Goal: Check status: Check status

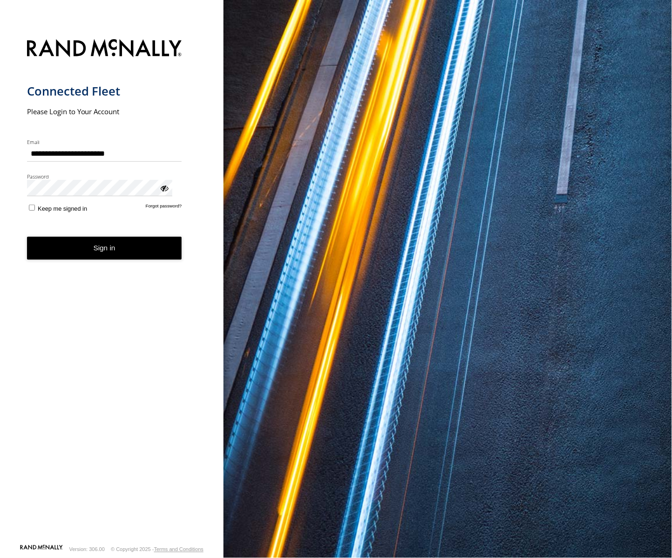
click at [100, 237] on button "Sign in" at bounding box center [104, 248] width 155 height 23
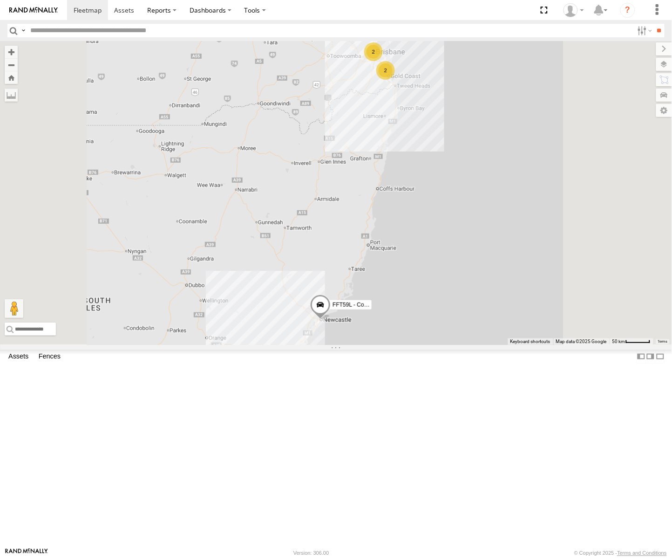
click at [0, 0] on div "[PERSON_NAME] - Yellow" at bounding box center [0, 0] width 0 height 0
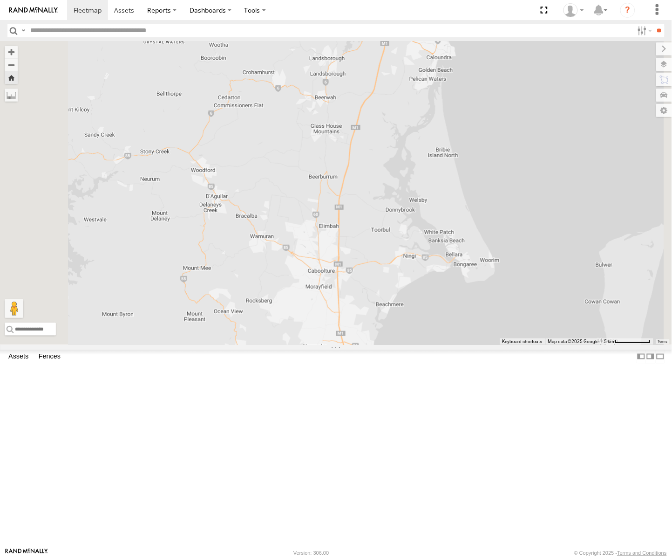
drag, startPoint x: 484, startPoint y: 369, endPoint x: 526, endPoint y: 196, distance: 177.9
click at [526, 196] on div "[PERSON_NAME] - Yellow" at bounding box center [336, 193] width 672 height 304
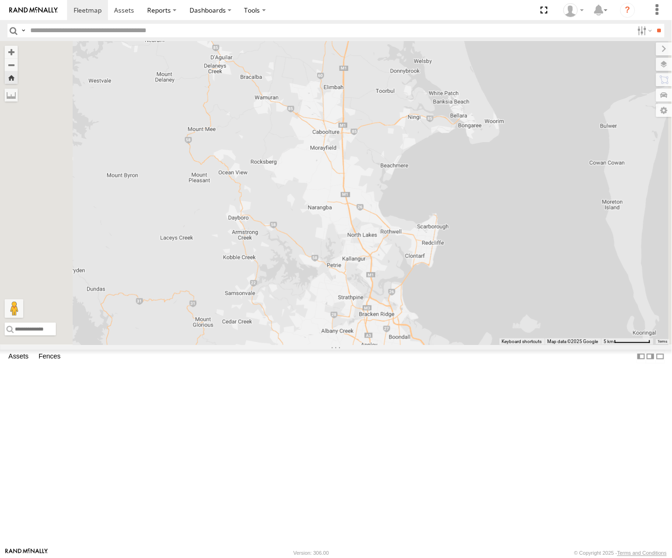
drag, startPoint x: 499, startPoint y: 353, endPoint x: 502, endPoint y: 192, distance: 161.7
click at [502, 192] on div "[PERSON_NAME] - Yellow" at bounding box center [336, 193] width 672 height 304
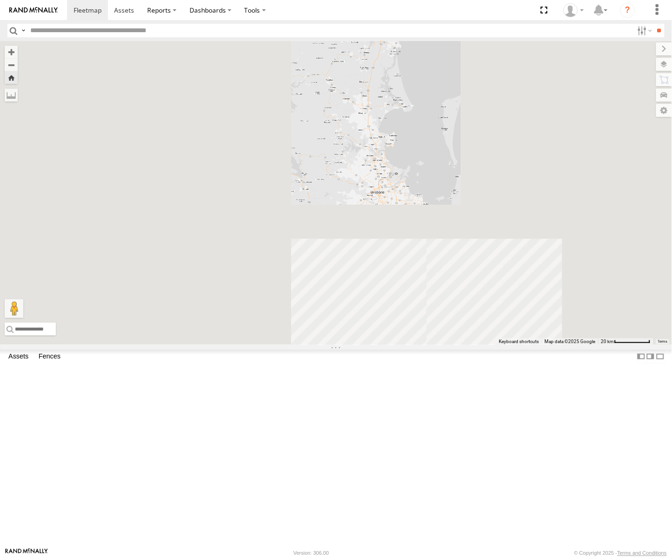
drag, startPoint x: 515, startPoint y: 173, endPoint x: 501, endPoint y: 232, distance: 59.8
click at [501, 232] on div "[PERSON_NAME] - Yellow" at bounding box center [336, 193] width 672 height 304
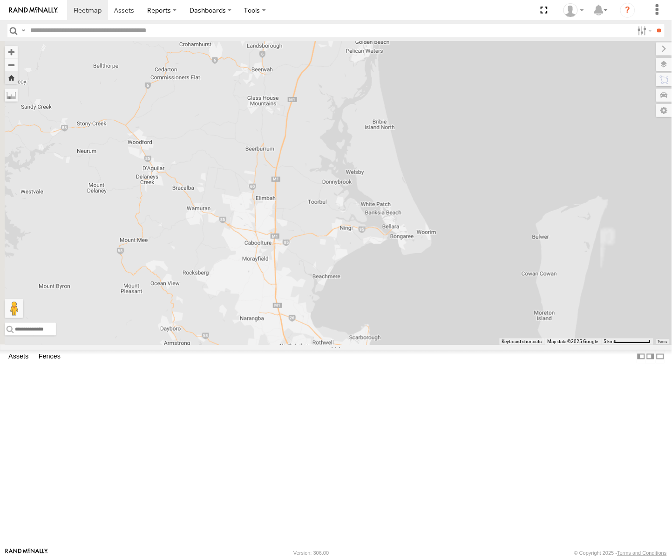
drag, startPoint x: 474, startPoint y: 280, endPoint x: 501, endPoint y: 212, distance: 72.6
click at [501, 212] on div "[PERSON_NAME] - Yellow" at bounding box center [336, 193] width 672 height 304
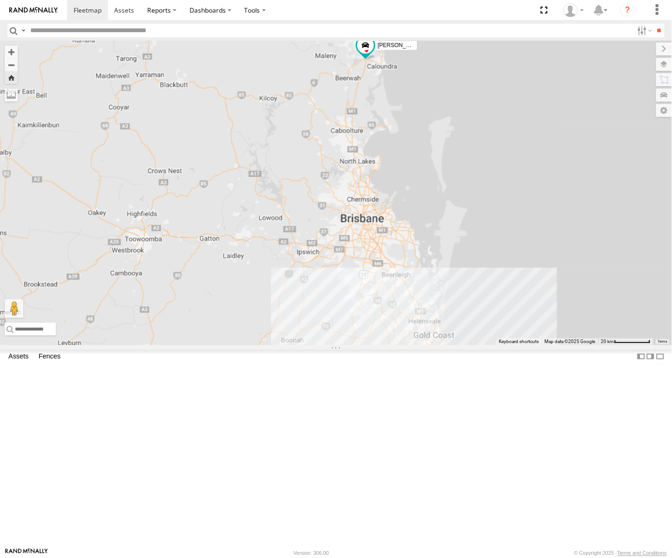
drag, startPoint x: 502, startPoint y: 220, endPoint x: 502, endPoint y: 199, distance: 21.0
click at [502, 199] on div "[PERSON_NAME] - Yellow" at bounding box center [336, 193] width 672 height 304
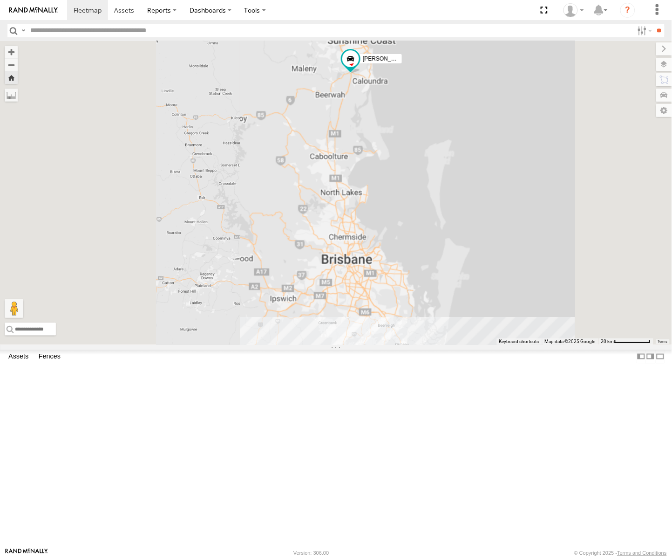
drag, startPoint x: 501, startPoint y: 199, endPoint x: 504, endPoint y: 176, distance: 23.9
click at [504, 176] on div "[PERSON_NAME] - Yellow" at bounding box center [336, 193] width 672 height 304
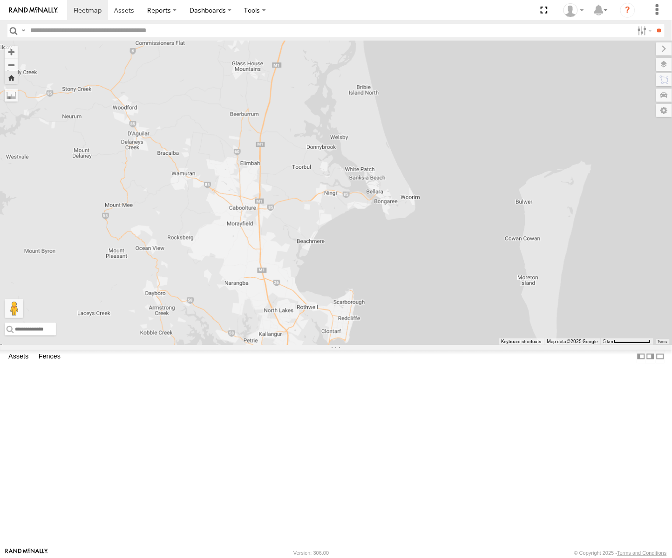
drag, startPoint x: 476, startPoint y: 279, endPoint x: 537, endPoint y: 120, distance: 170.2
click at [537, 120] on div "[PERSON_NAME] - Yellow" at bounding box center [336, 193] width 672 height 304
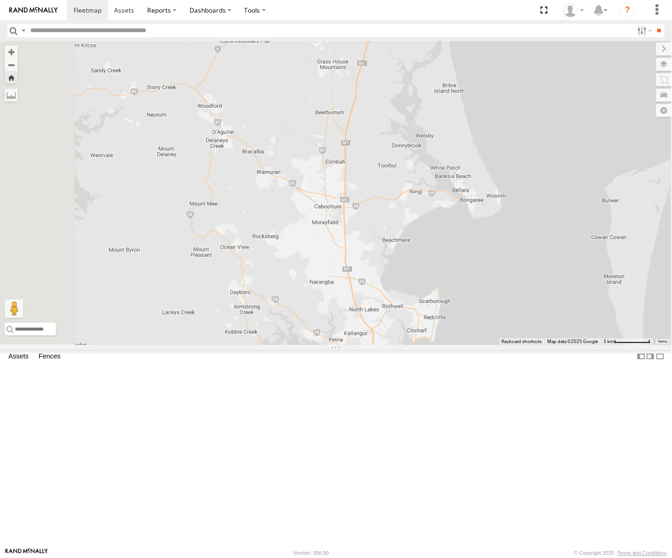
drag, startPoint x: 434, startPoint y: 314, endPoint x: 497, endPoint y: 318, distance: 63.0
click at [497, 318] on div "[PERSON_NAME] - Yellow" at bounding box center [336, 193] width 672 height 304
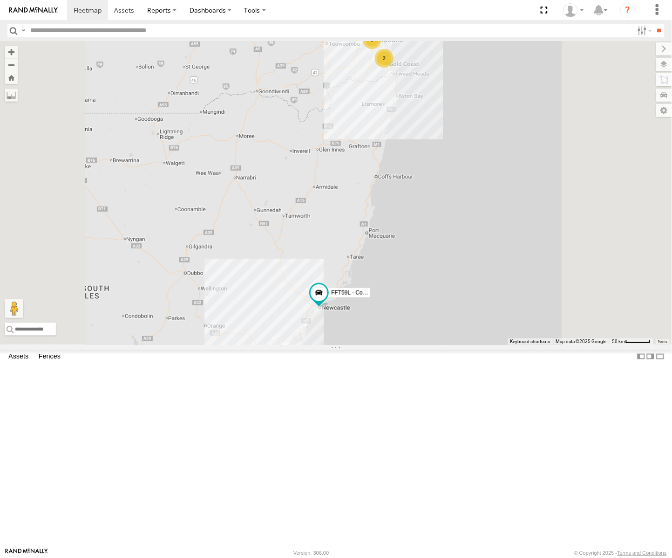
click at [0, 0] on div "[PERSON_NAME] - Yellow" at bounding box center [0, 0] width 0 height 0
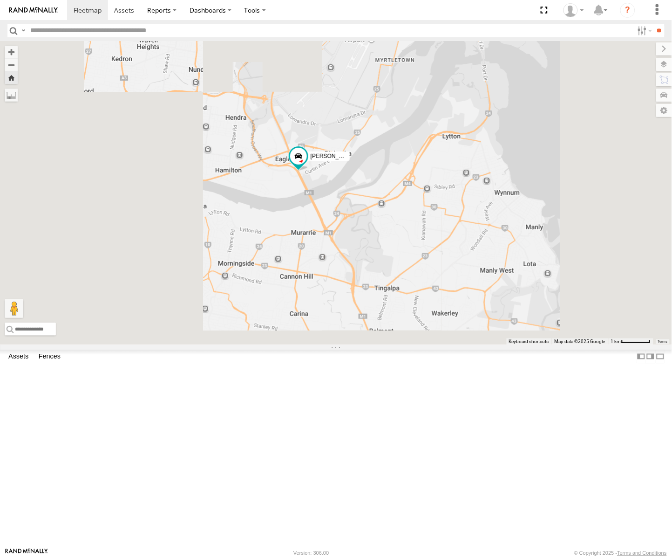
drag, startPoint x: 439, startPoint y: 430, endPoint x: 404, endPoint y: 318, distance: 117.0
click at [404, 318] on div "[PERSON_NAME] - Yellow" at bounding box center [336, 193] width 672 height 304
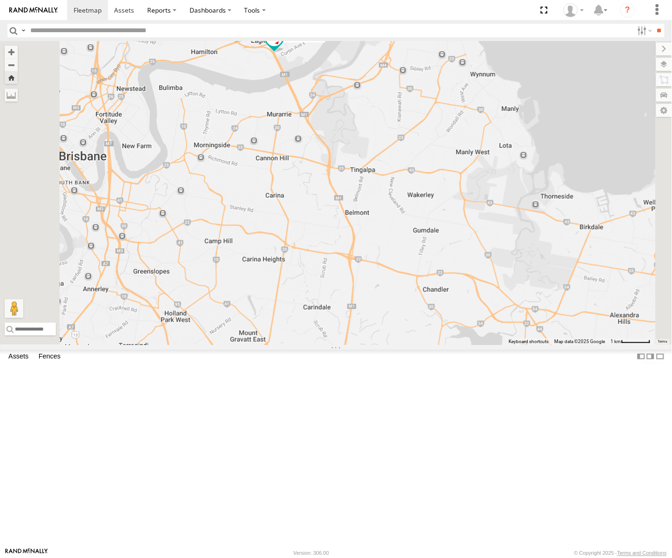
drag, startPoint x: 420, startPoint y: 317, endPoint x: 390, endPoint y: 213, distance: 108.1
click at [390, 213] on div "[PERSON_NAME] - Yellow" at bounding box center [336, 193] width 672 height 304
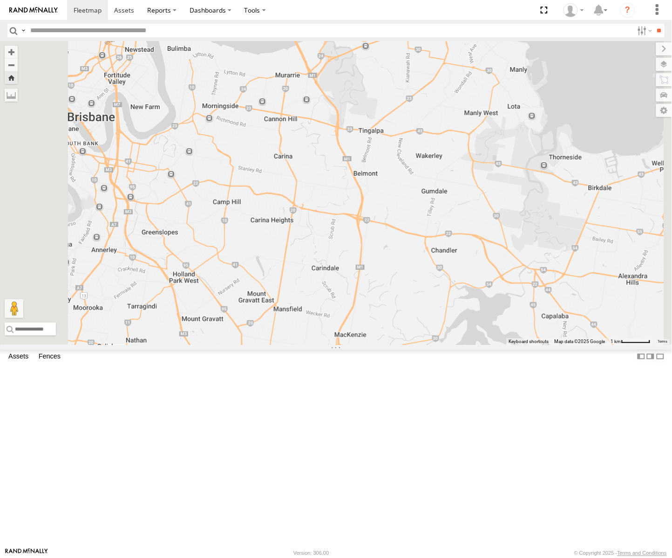
drag, startPoint x: 408, startPoint y: 358, endPoint x: 418, endPoint y: 317, distance: 41.7
click at [418, 317] on div "[PERSON_NAME] - Yellow" at bounding box center [336, 193] width 672 height 304
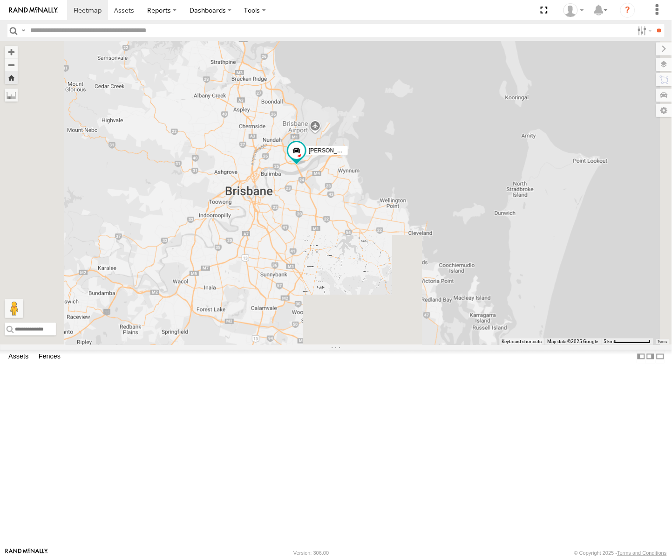
drag, startPoint x: 410, startPoint y: 356, endPoint x: 415, endPoint y: 311, distance: 44.6
click at [415, 311] on div "[PERSON_NAME] - Yellow" at bounding box center [336, 193] width 672 height 304
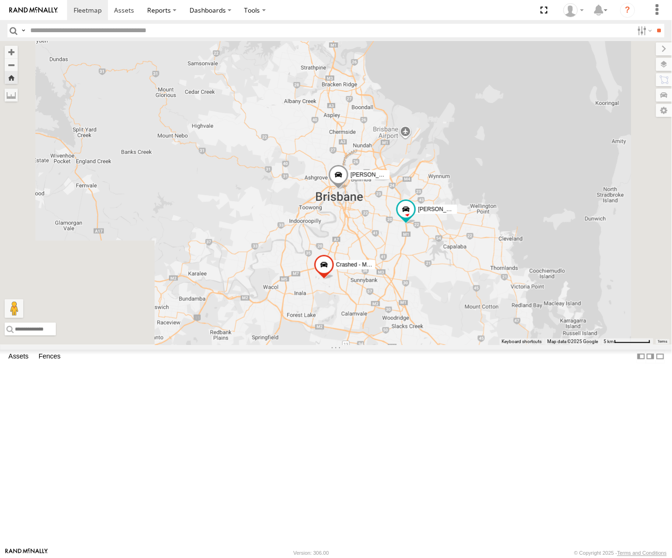
click at [0, 0] on div "[PERSON_NAME] - Yellow [GEOGRAPHIC_DATA]" at bounding box center [0, 0] width 0 height 0
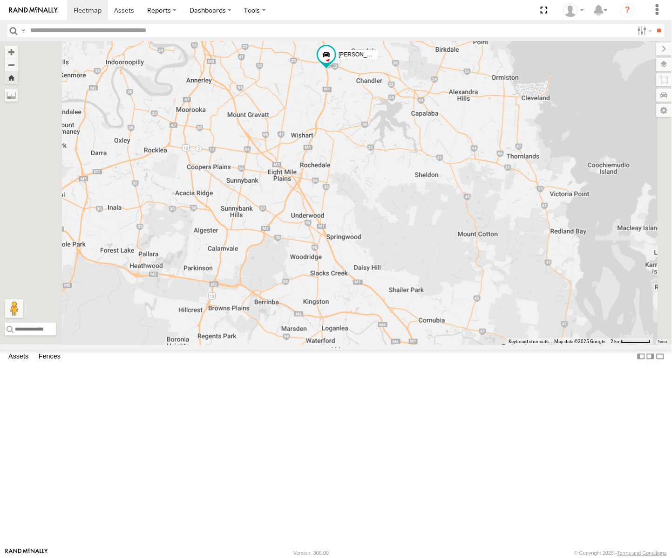
drag, startPoint x: 467, startPoint y: 397, endPoint x: 506, endPoint y: 257, distance: 145.6
click at [506, 257] on div "[PERSON_NAME] - Yellow" at bounding box center [336, 193] width 672 height 304
